Goal: Check status: Check status

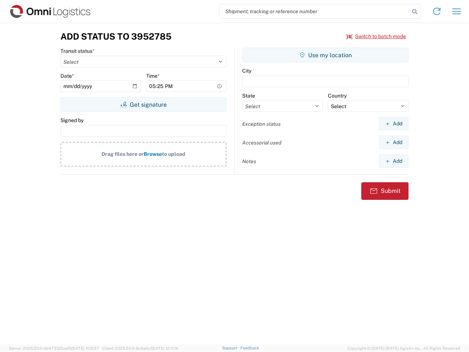
click at [315, 11] on input "search" at bounding box center [315, 11] width 190 height 14
click at [415, 12] on icon at bounding box center [415, 12] width 10 height 10
click at [437, 11] on icon at bounding box center [437, 12] width 12 height 12
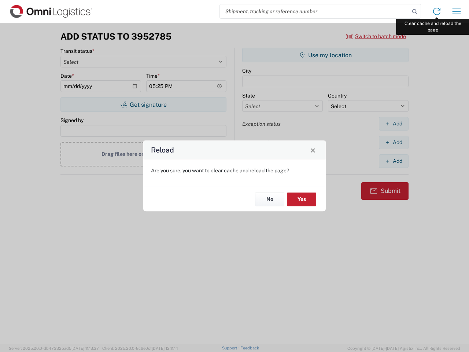
click at [457, 11] on div "Reload Are you sure, you want to clear cache and reload the page? No Yes" at bounding box center [234, 176] width 469 height 352
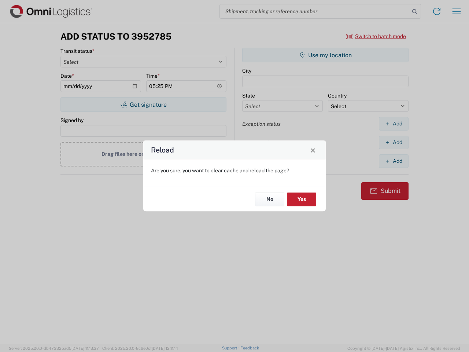
click at [377, 36] on div "Reload Are you sure, you want to clear cache and reload the page? No Yes" at bounding box center [234, 176] width 469 height 352
click at [143, 105] on div "Reload Are you sure, you want to clear cache and reload the page? No Yes" at bounding box center [234, 176] width 469 height 352
click at [326, 55] on div "Reload Are you sure, you want to clear cache and reload the page? No Yes" at bounding box center [234, 176] width 469 height 352
click at [394, 124] on div "Reload Are you sure, you want to clear cache and reload the page? No Yes" at bounding box center [234, 176] width 469 height 352
click at [394, 142] on div "Reload Are you sure, you want to clear cache and reload the page? No Yes" at bounding box center [234, 176] width 469 height 352
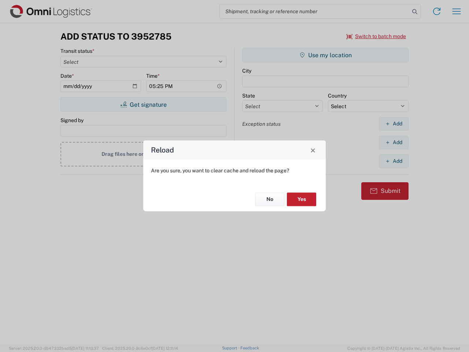
click at [394, 161] on div "Reload Are you sure, you want to clear cache and reload the page? No Yes" at bounding box center [234, 176] width 469 height 352
